Goal: Information Seeking & Learning: Learn about a topic

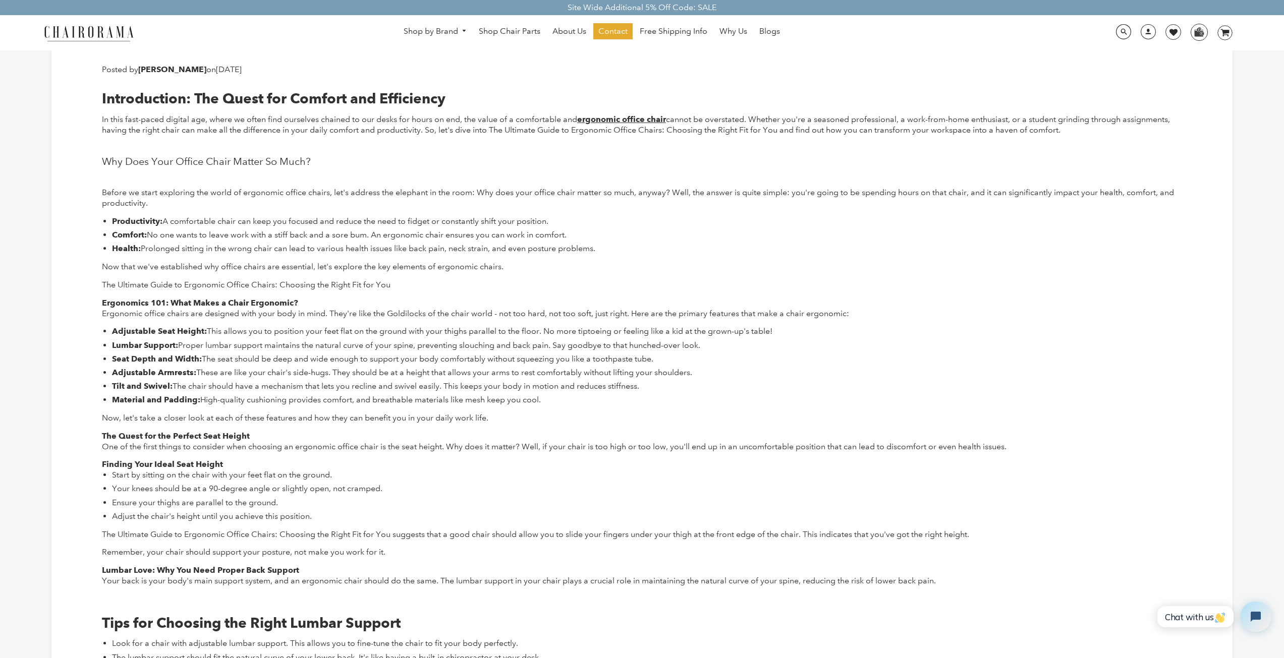
scroll to position [101, 0]
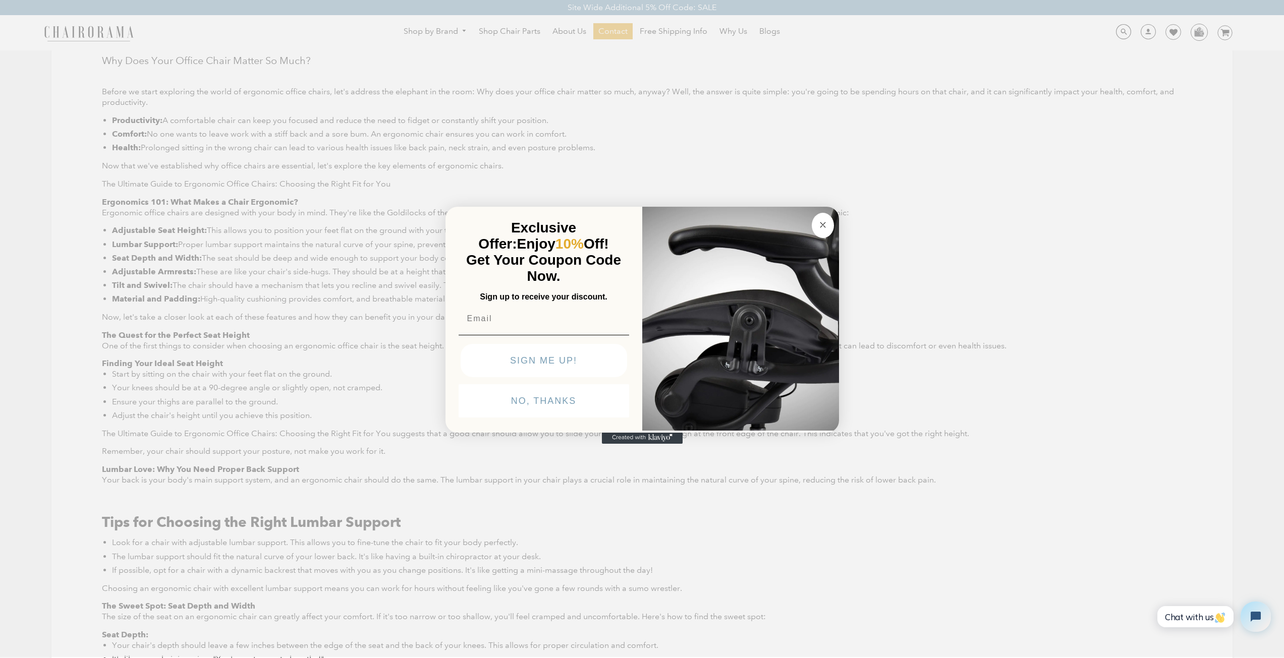
scroll to position [202, 0]
